Goal: Find specific page/section: Find specific page/section

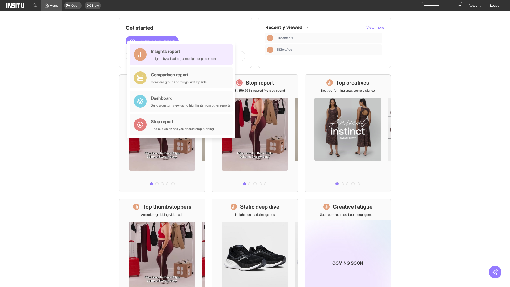
click at [183, 54] on div "Insights report Insights by ad, adset, campaign, or placement" at bounding box center [183, 54] width 65 height 13
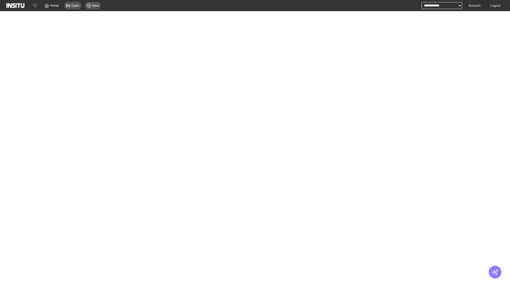
select select "**"
